Goal: Transaction & Acquisition: Purchase product/service

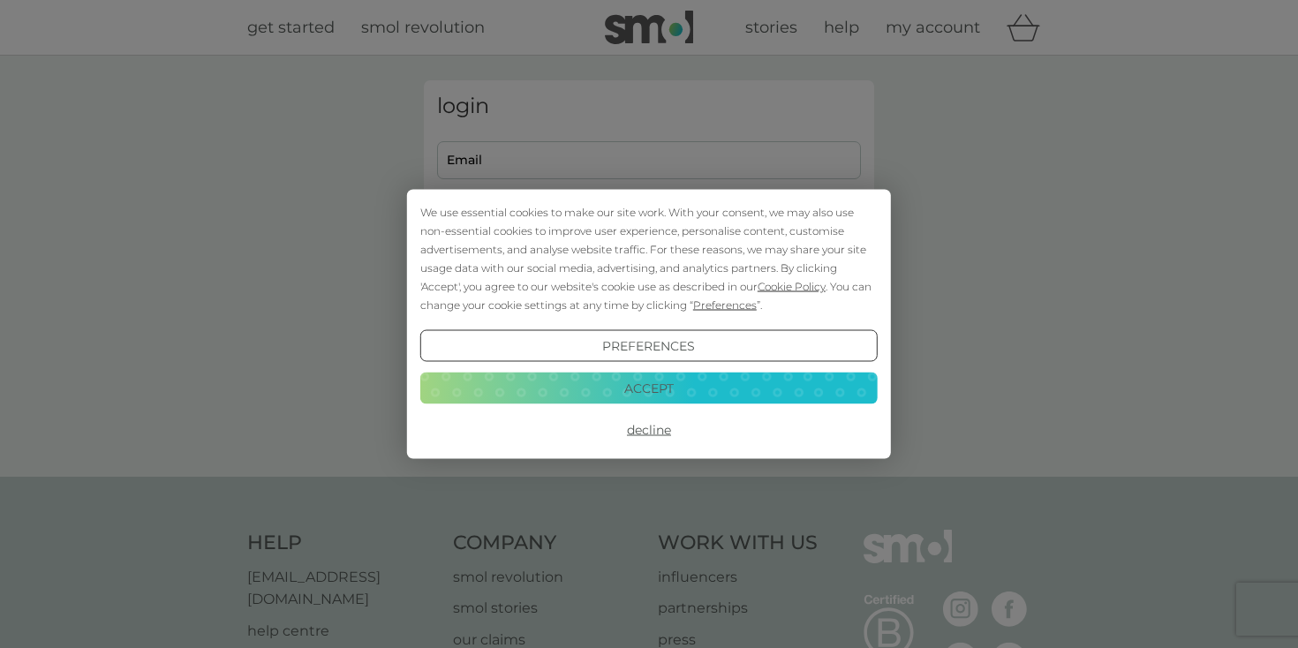
click at [649, 378] on button "Accept" at bounding box center [649, 388] width 458 height 32
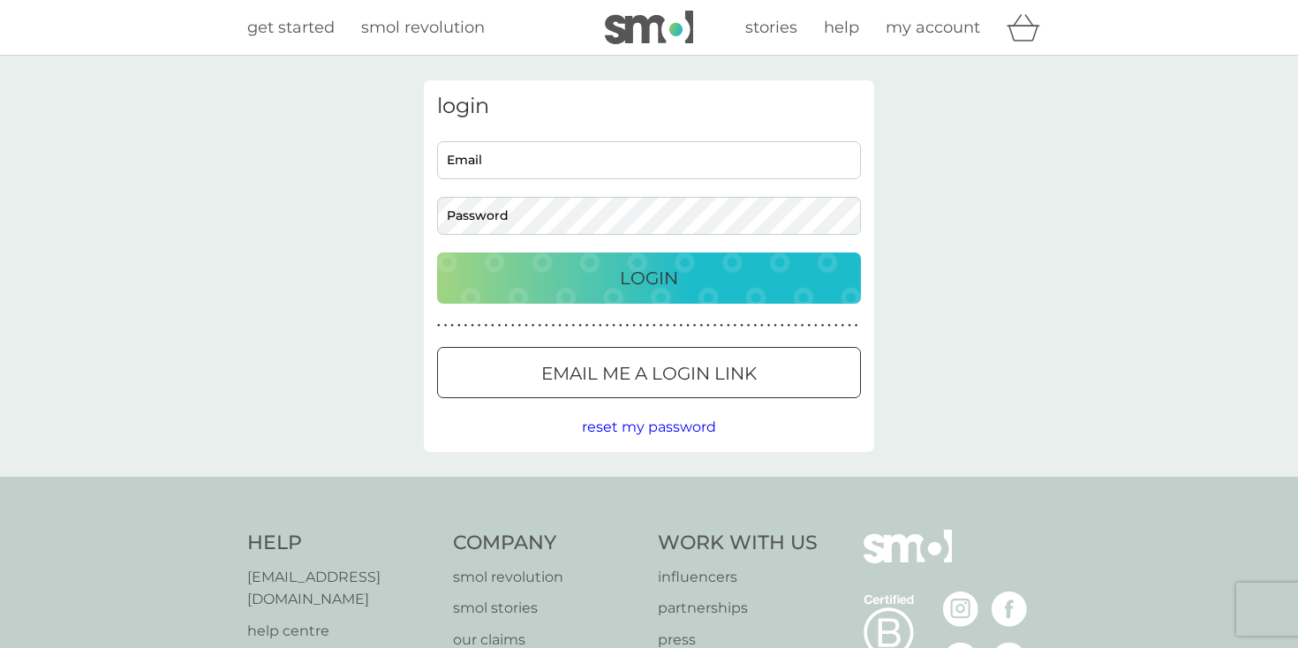
click at [572, 161] on input "Email" at bounding box center [649, 160] width 424 height 38
type input "[EMAIL_ADDRESS][DOMAIN_NAME]"
click at [692, 288] on div "Login" at bounding box center [649, 278] width 389 height 28
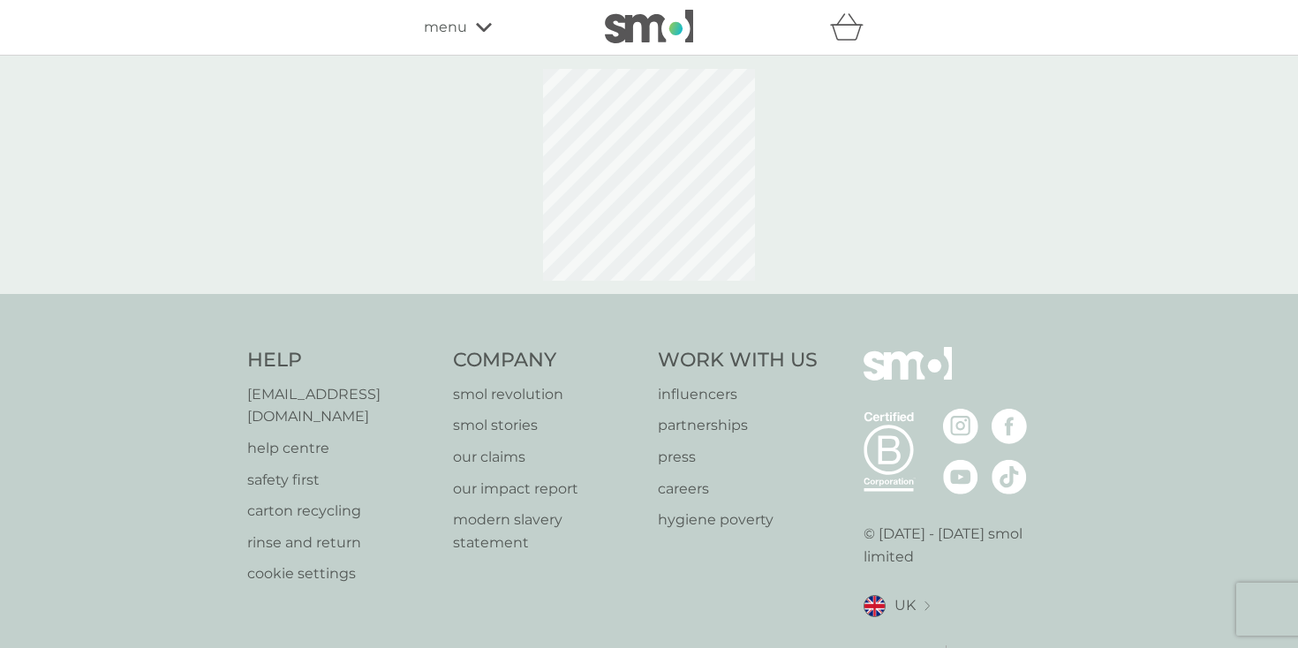
select select "119"
